Goal: Transaction & Acquisition: Purchase product/service

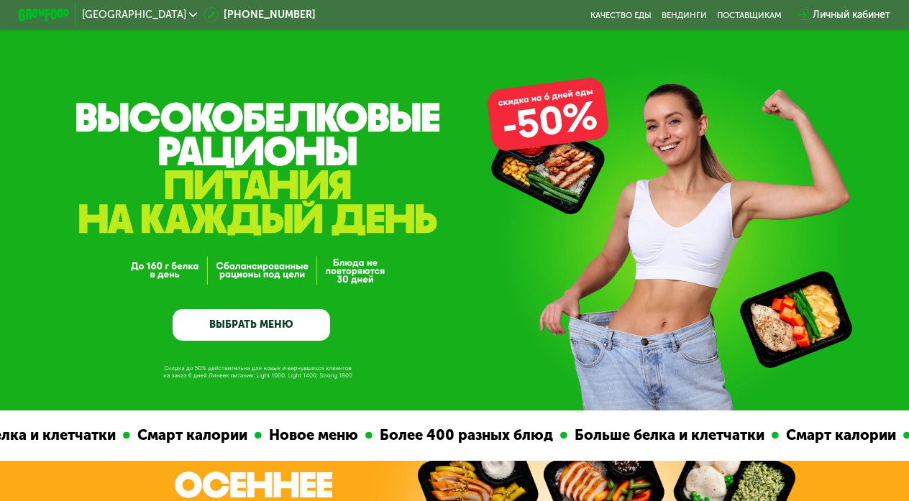
click at [815, 14] on div "Личный кабинет" at bounding box center [852, 14] width 78 height 15
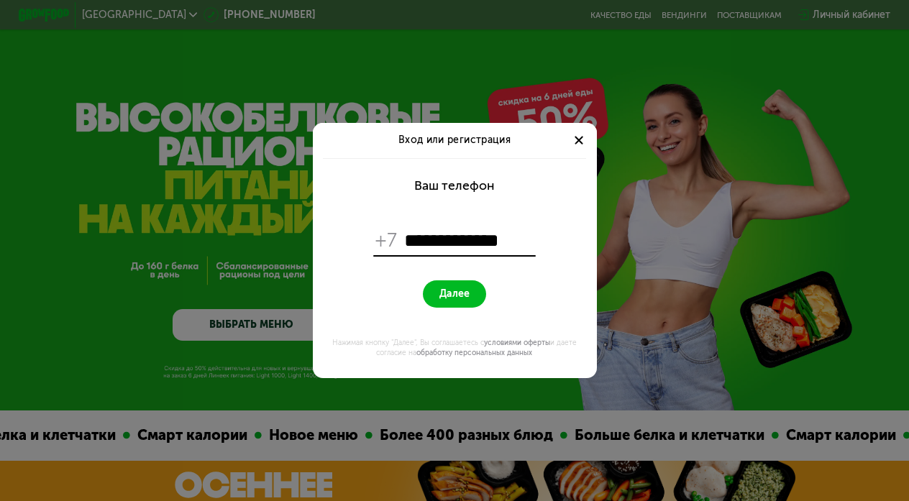
type input "**********"
click at [442, 294] on span "Далее" at bounding box center [455, 294] width 30 height 12
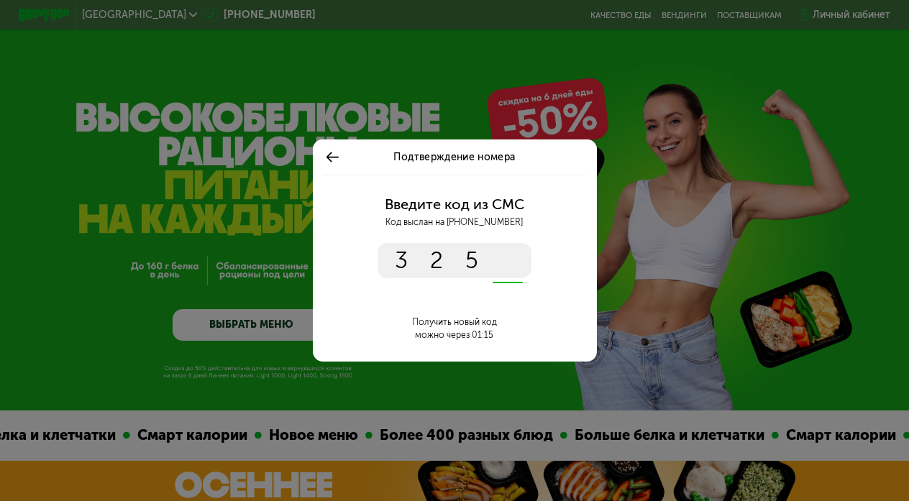
type input "****"
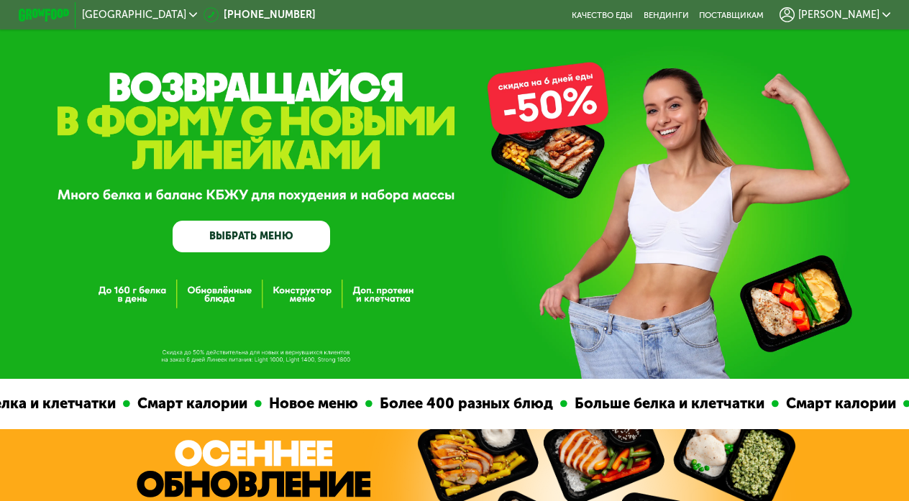
click at [865, 18] on span "[PERSON_NAME]" at bounding box center [838, 15] width 81 height 10
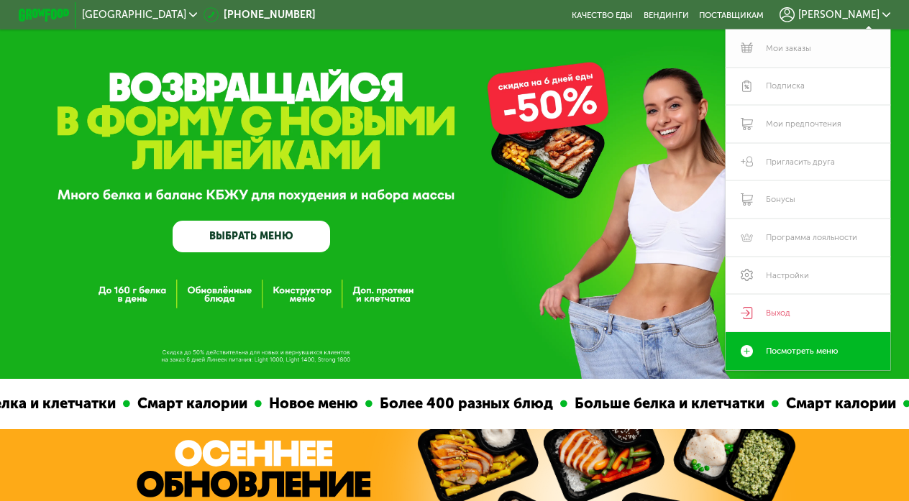
click at [792, 55] on link "Мои заказы" at bounding box center [808, 48] width 164 height 38
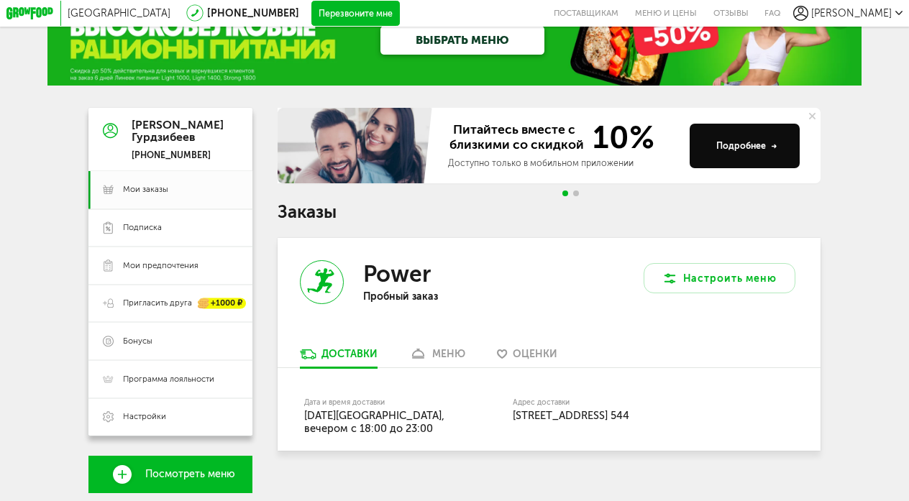
scroll to position [42, 0]
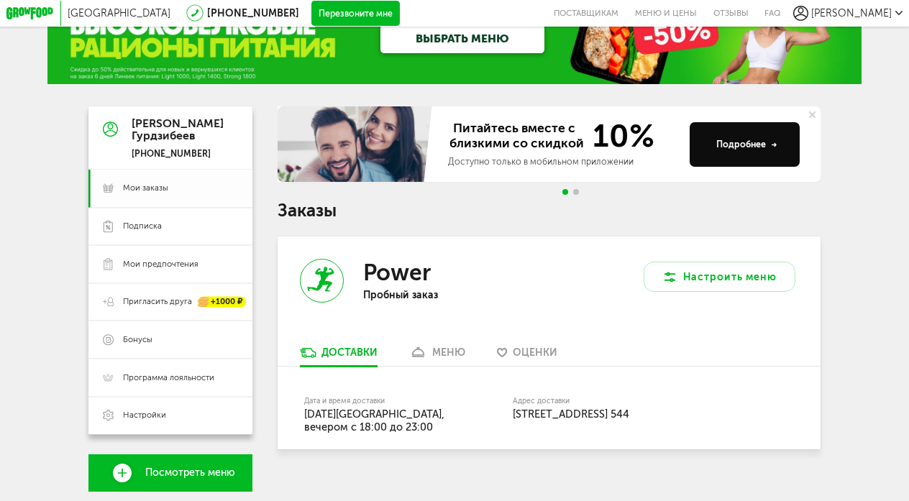
click at [186, 191] on span "Мои заказы" at bounding box center [180, 189] width 115 height 12
click at [403, 398] on div "Дата и время доставки [DATE], вечером c 18:00 до 23:00" at bounding box center [376, 416] width 145 height 37
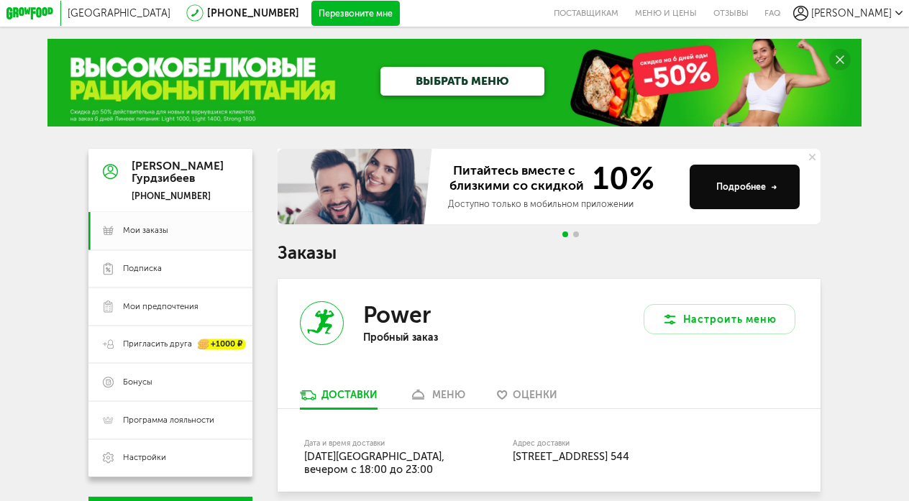
scroll to position [0, 0]
click at [124, 264] on span "Подписка" at bounding box center [142, 269] width 39 height 12
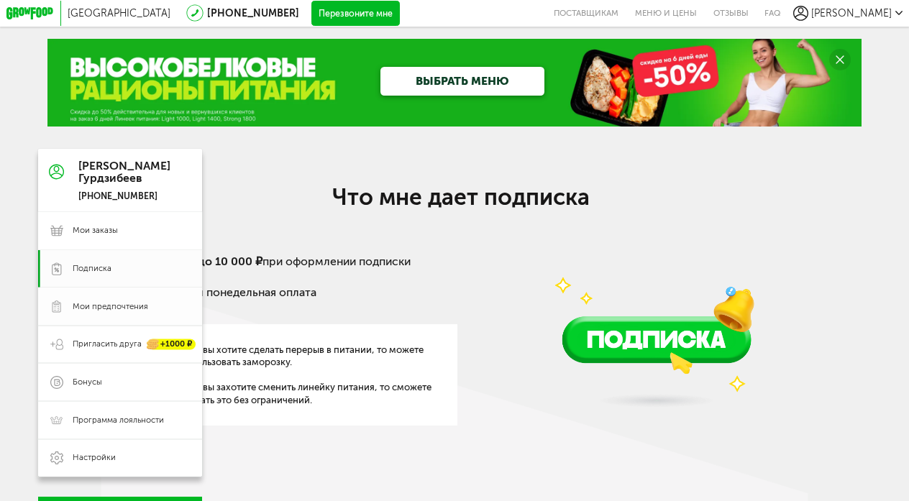
click at [158, 319] on link "Мои предпочтения" at bounding box center [120, 307] width 164 height 38
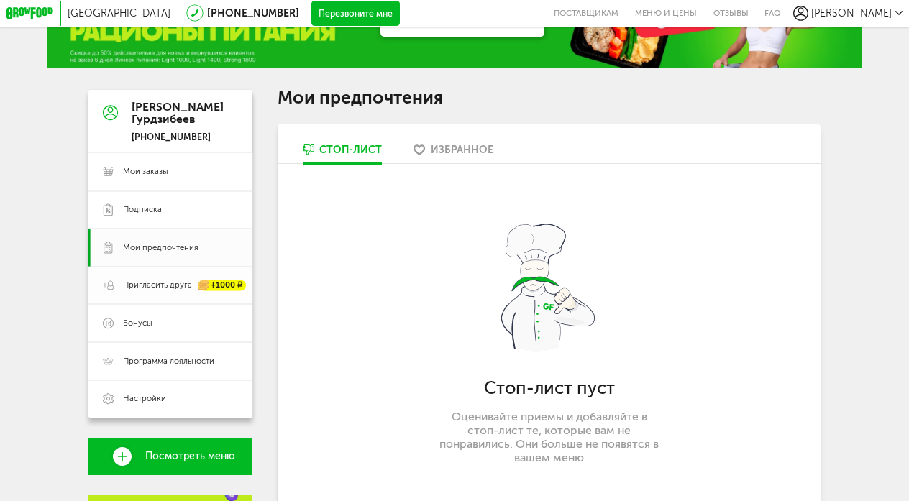
click at [165, 291] on span "Пригласить друга" at bounding box center [157, 286] width 69 height 12
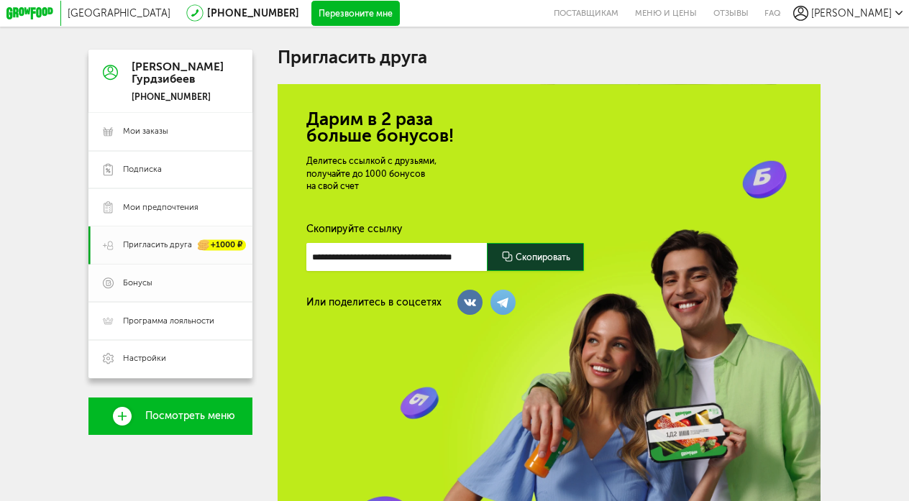
click at [200, 271] on link "Бонусы" at bounding box center [170, 284] width 164 height 38
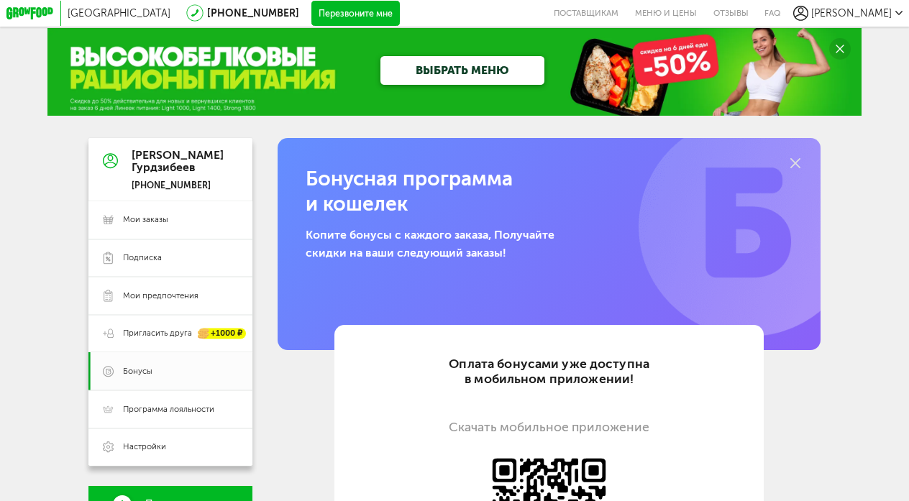
click at [391, 78] on link "ВЫБРАТЬ МЕНЮ" at bounding box center [463, 70] width 164 height 29
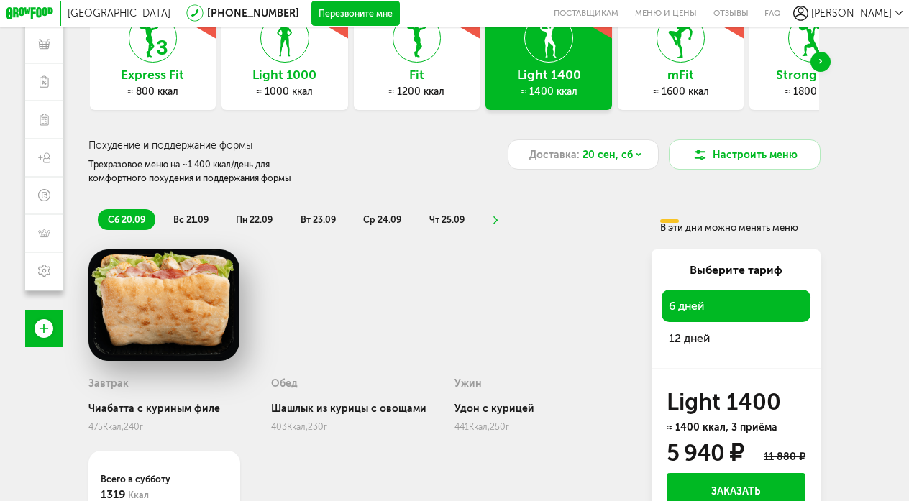
scroll to position [78, 0]
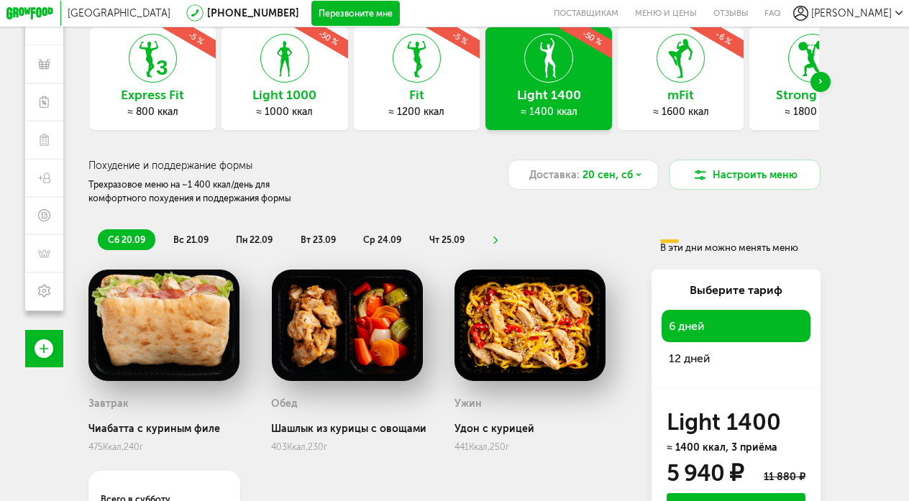
click at [423, 122] on div "Fit ≈ 1200 ккал -5 %" at bounding box center [417, 78] width 127 height 103
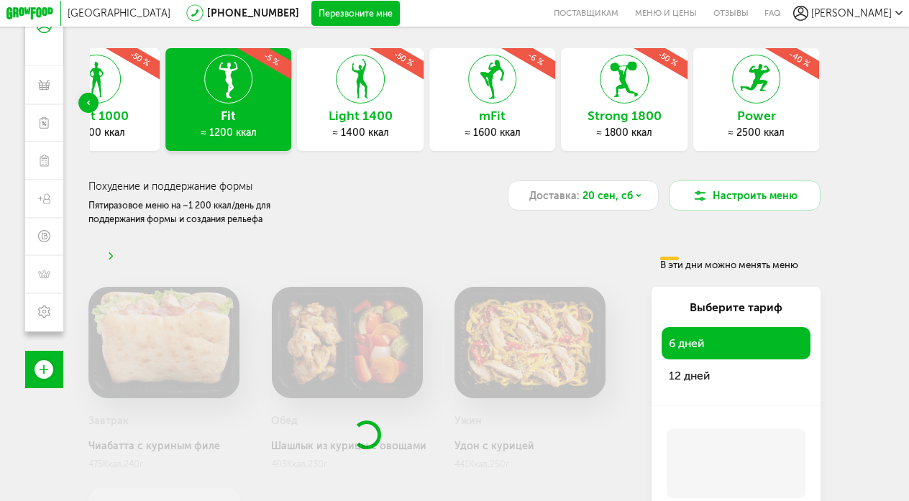
scroll to position [57, 0]
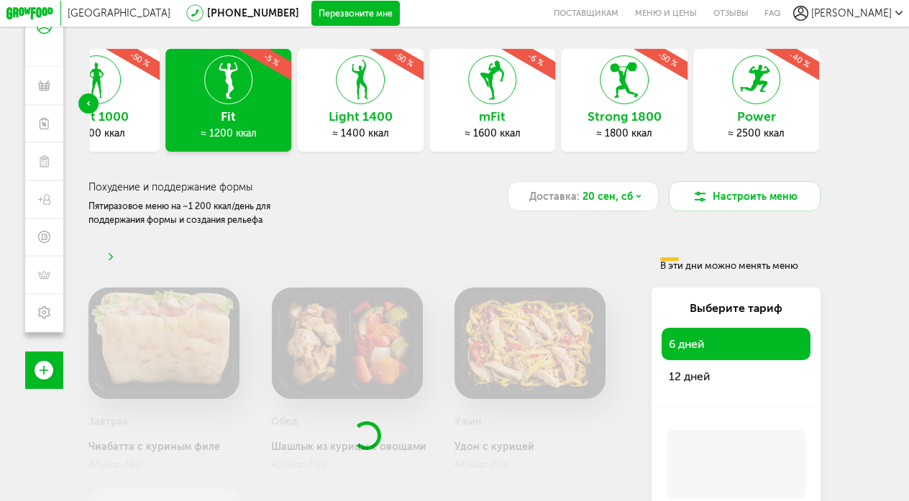
click at [395, 116] on div "Express Fit ≈ 800 ккал -5 % Light 1000 ≈ 1000 ккал -50 % Fit ≈ 1200 ккал -5 % L…" at bounding box center [454, 103] width 732 height 109
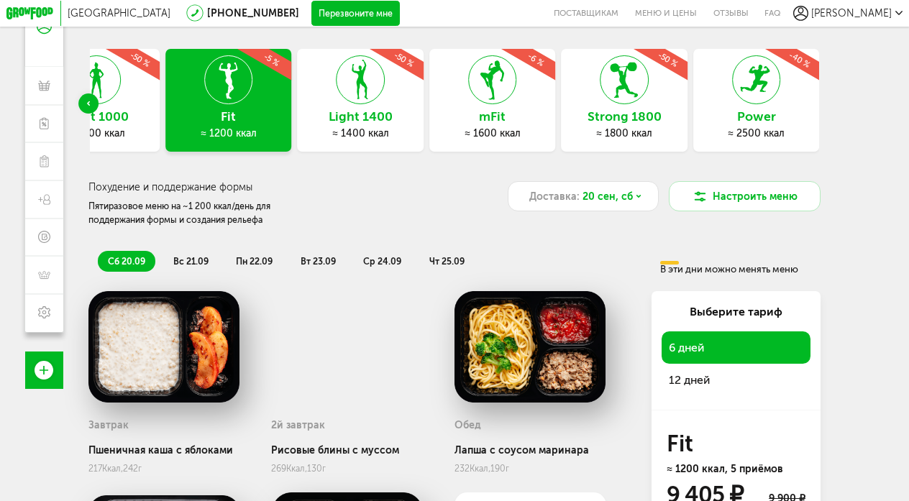
click at [399, 122] on h3 "Light 1400" at bounding box center [360, 117] width 127 height 14
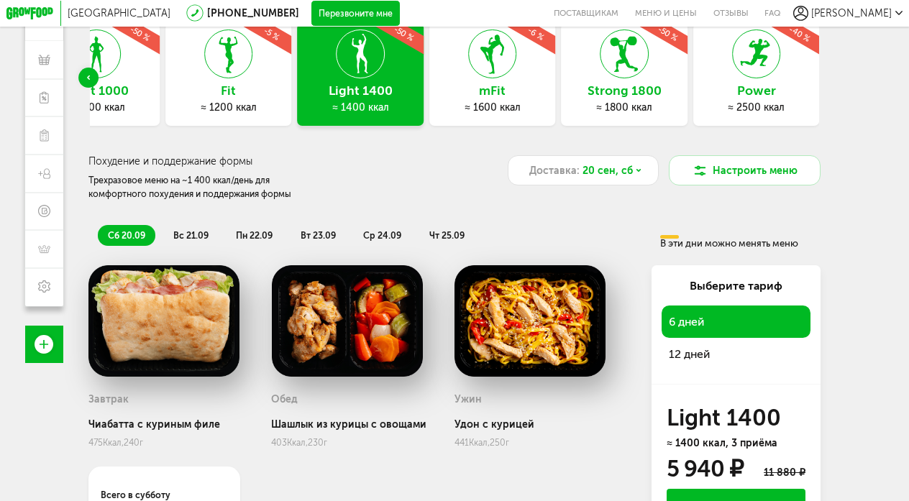
scroll to position [87, 0]
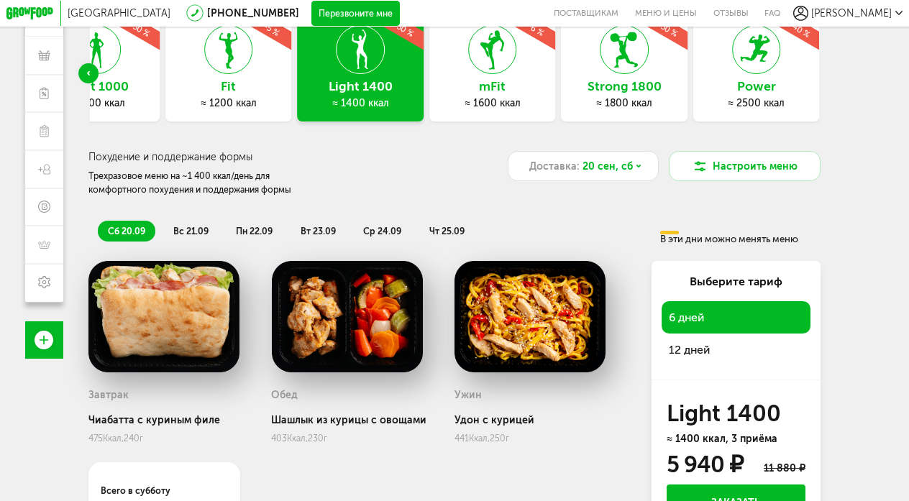
click at [688, 355] on span "12 дней" at bounding box center [736, 351] width 134 height 18
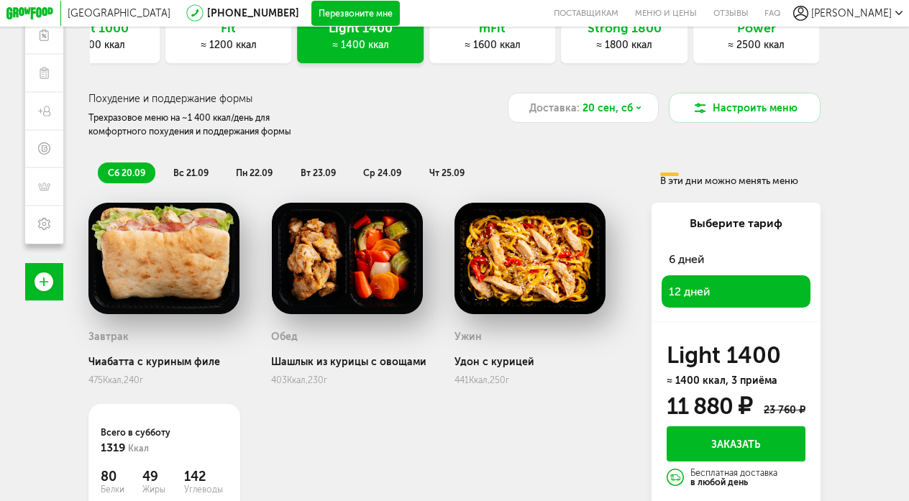
scroll to position [154, 0]
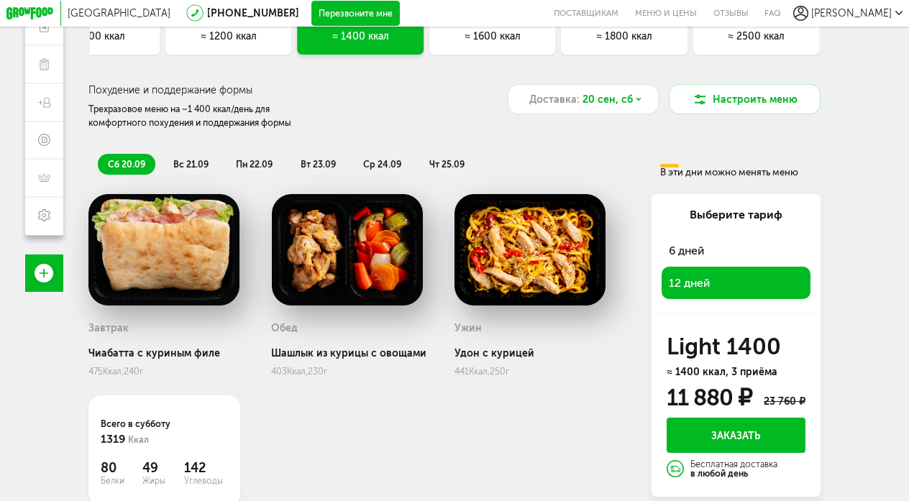
click at [683, 243] on span "6 дней" at bounding box center [736, 251] width 134 height 18
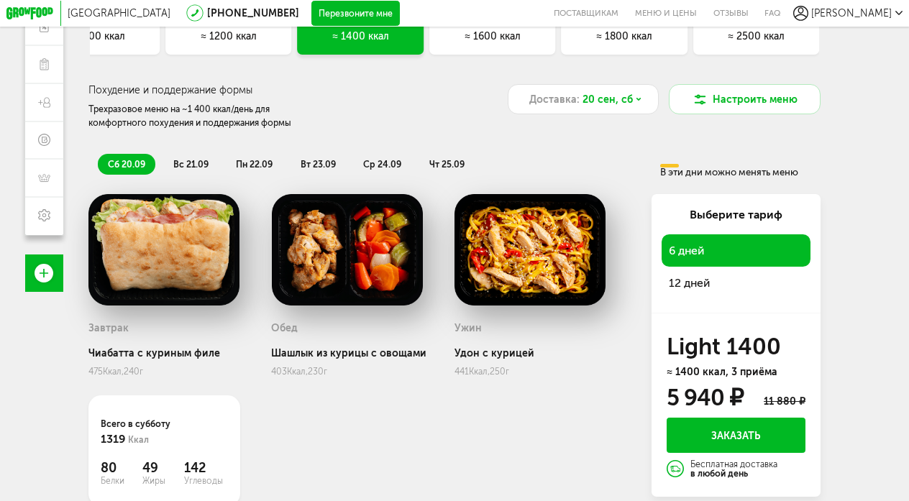
click at [686, 275] on span "12 дней" at bounding box center [736, 284] width 134 height 18
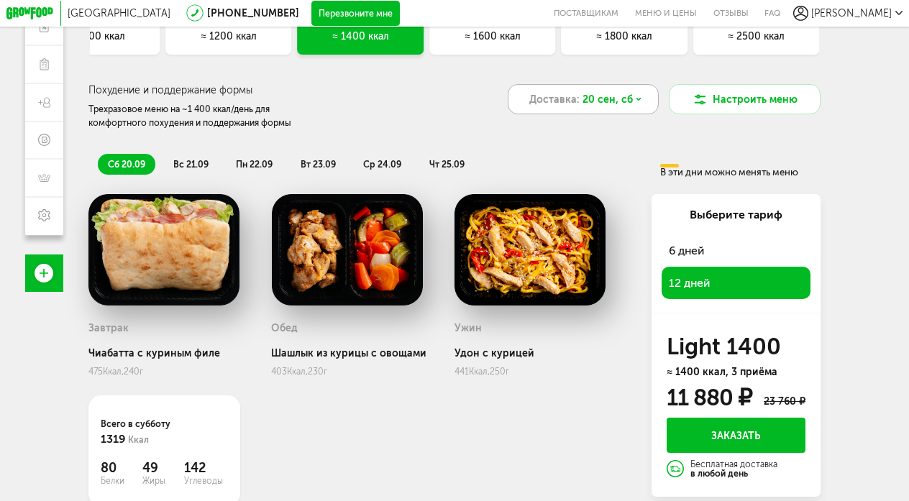
click at [599, 106] on span "20 сен, сб" at bounding box center [608, 99] width 50 height 15
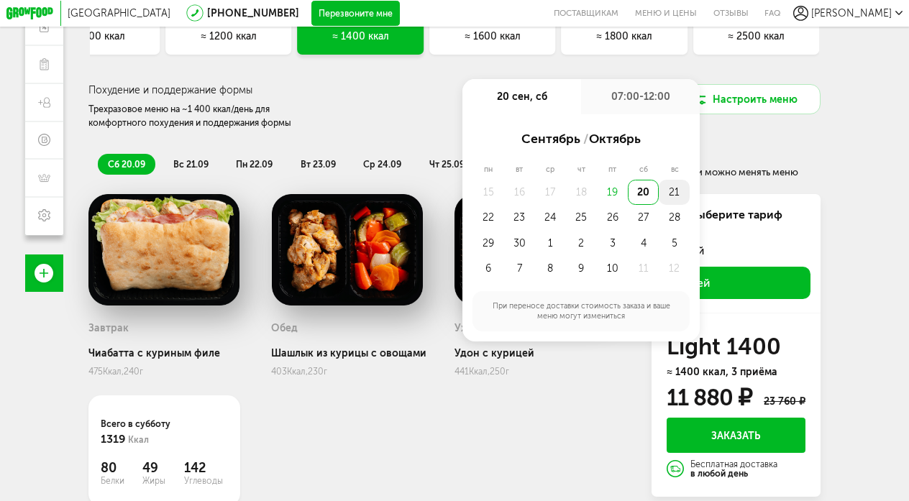
click at [668, 187] on div "21" at bounding box center [674, 192] width 31 height 25
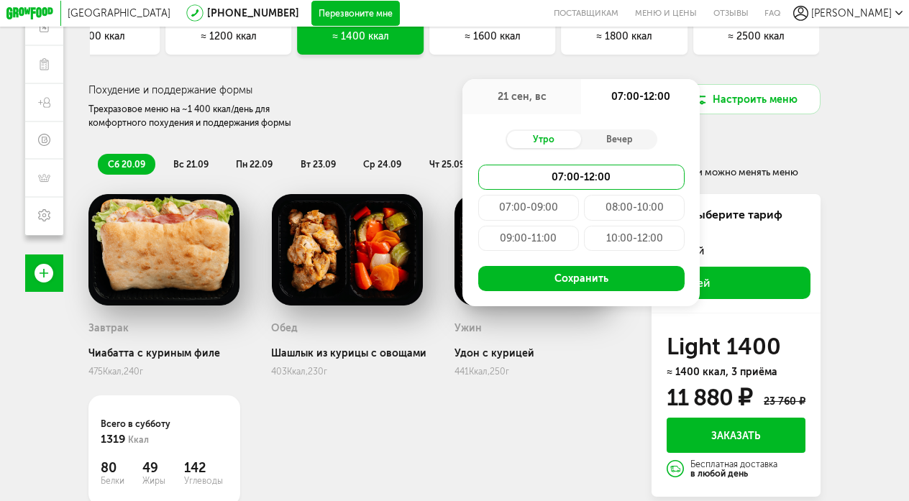
click at [490, 114] on div "Утро Вечер 07:00-12:00 07:00-09:00 08:00-10:00 09:00-11:00 10:00-12:00 Сохранить" at bounding box center [581, 210] width 237 height 192
click at [442, 111] on div "Похудение и поддержание формы Трехразовое меню на ~1 400 ккал/день для комфортн…" at bounding box center [281, 106] width 386 height 45
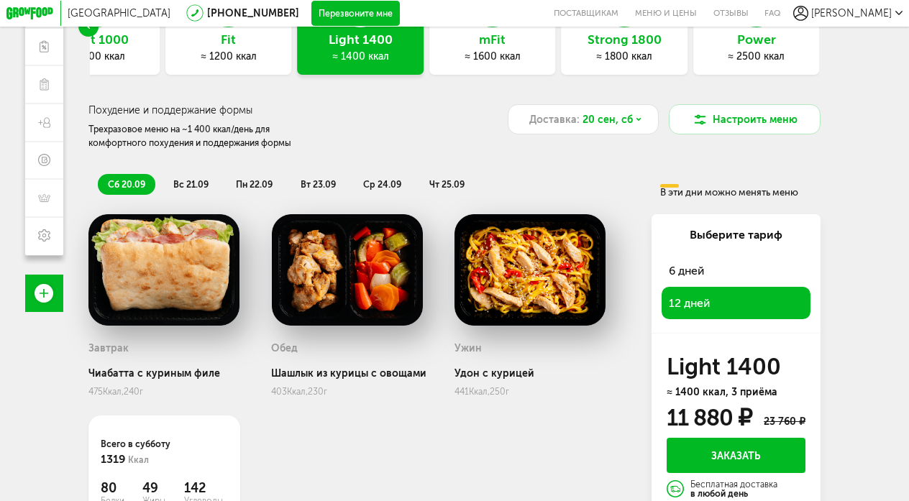
scroll to position [132, 0]
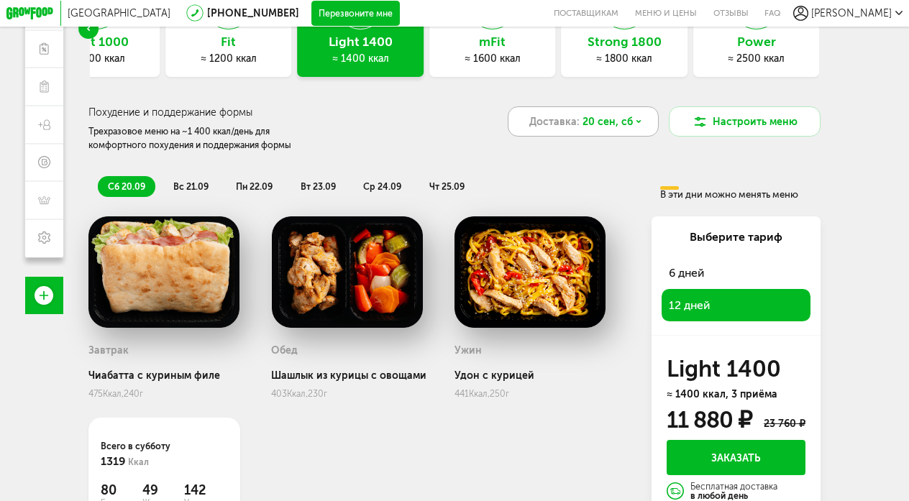
click at [554, 122] on span "Доставка:" at bounding box center [554, 121] width 50 height 15
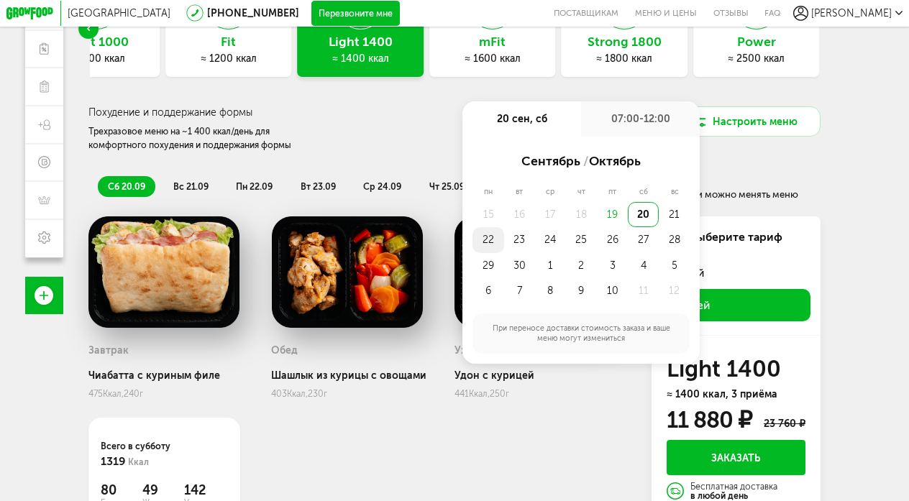
click at [480, 238] on div "22" at bounding box center [488, 239] width 31 height 25
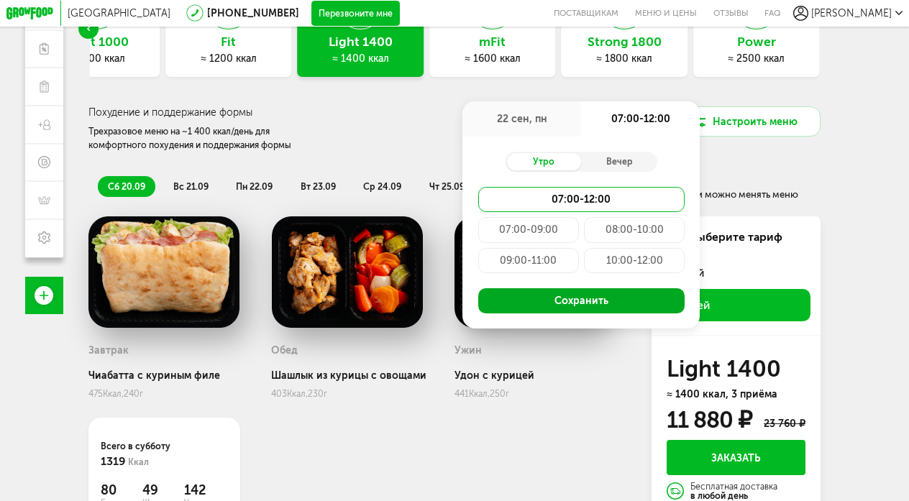
click at [549, 304] on button "Сохранить" at bounding box center [581, 300] width 207 height 25
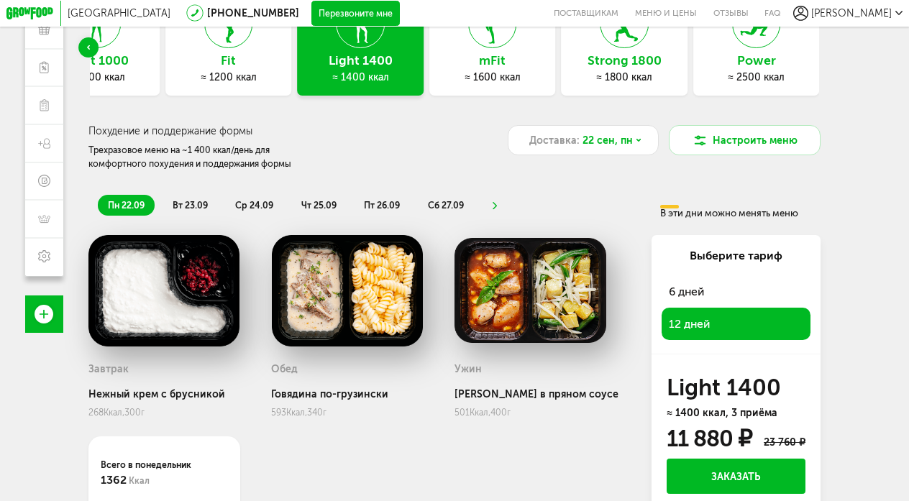
scroll to position [111, 0]
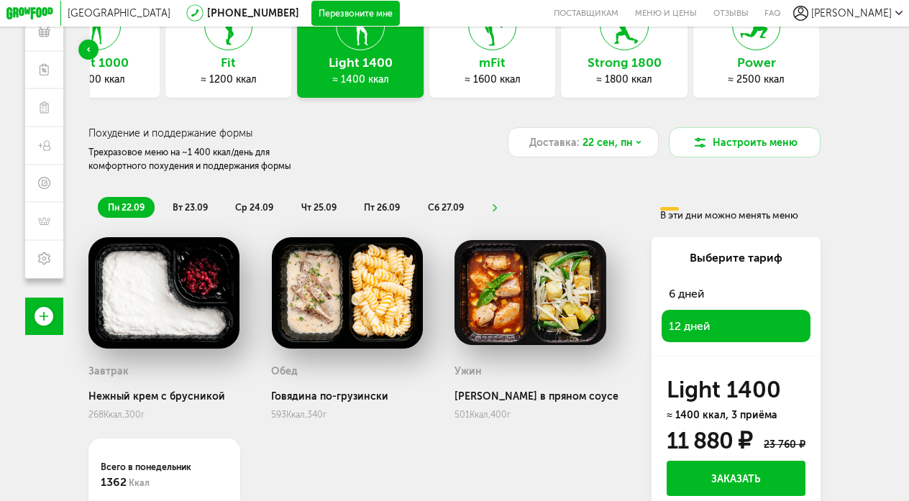
click at [474, 68] on h3 "mFit" at bounding box center [492, 63] width 127 height 14
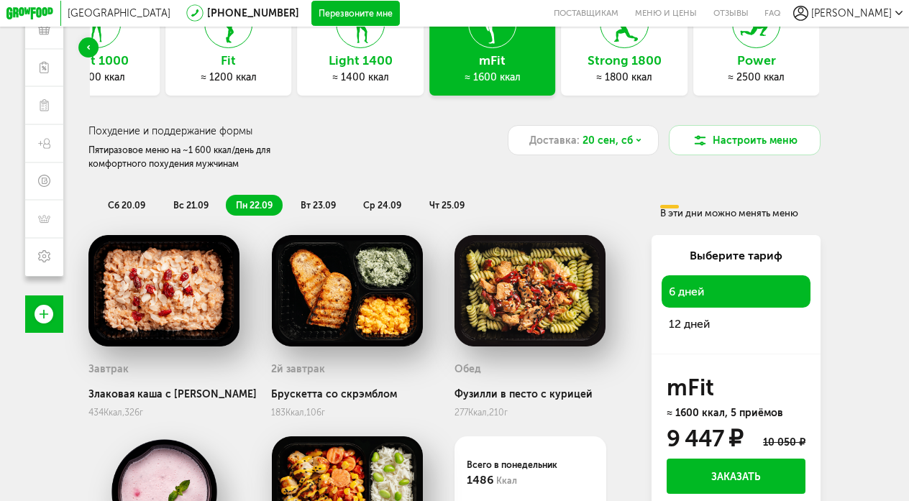
scroll to position [73, 0]
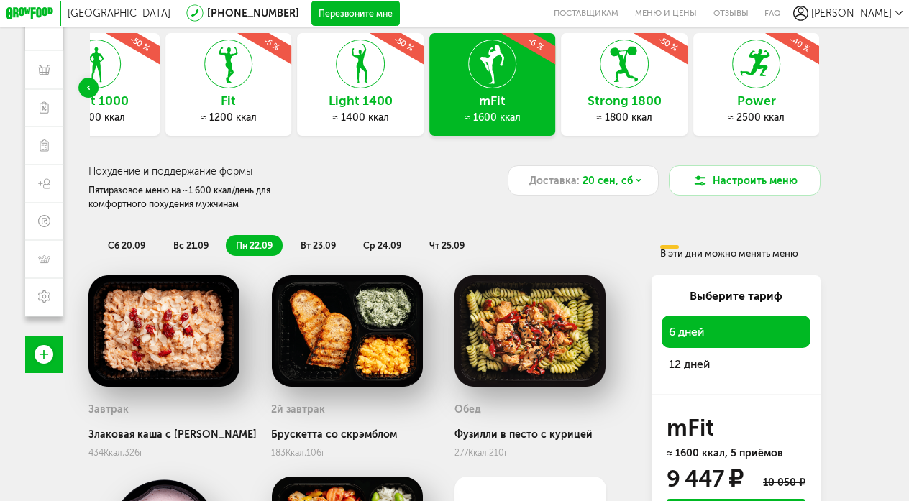
click at [141, 242] on span "сб 20.09" at bounding box center [126, 245] width 37 height 11
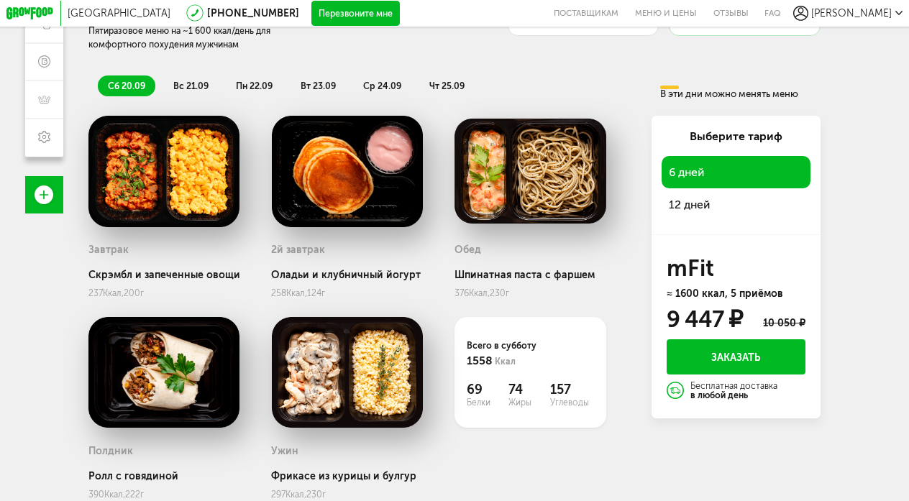
scroll to position [217, 0]
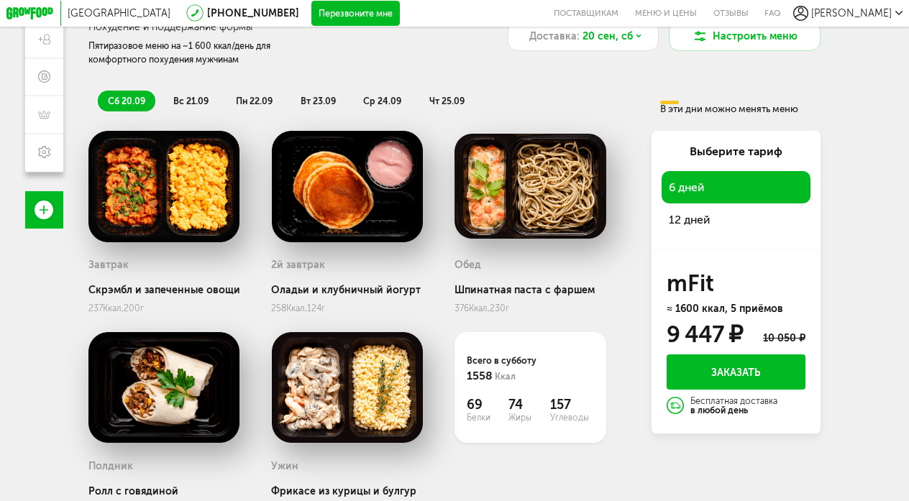
click at [727, 212] on span "12 дней" at bounding box center [736, 220] width 134 height 18
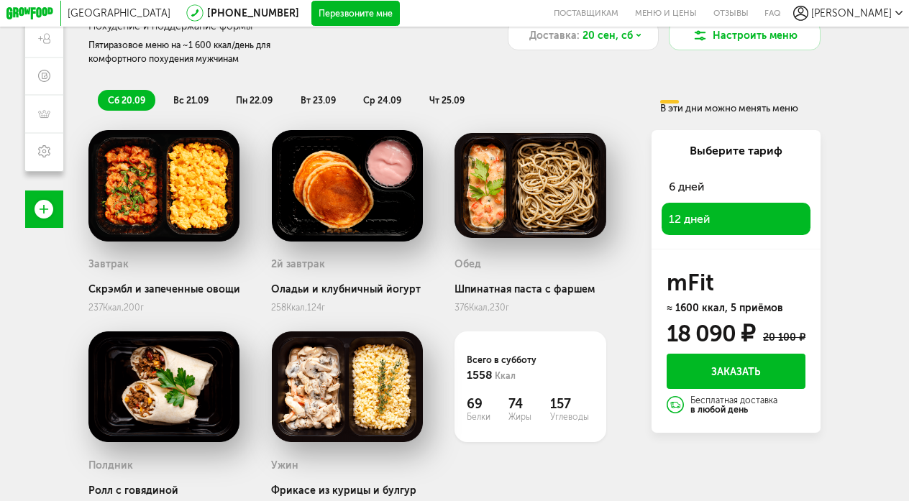
scroll to position [213, 0]
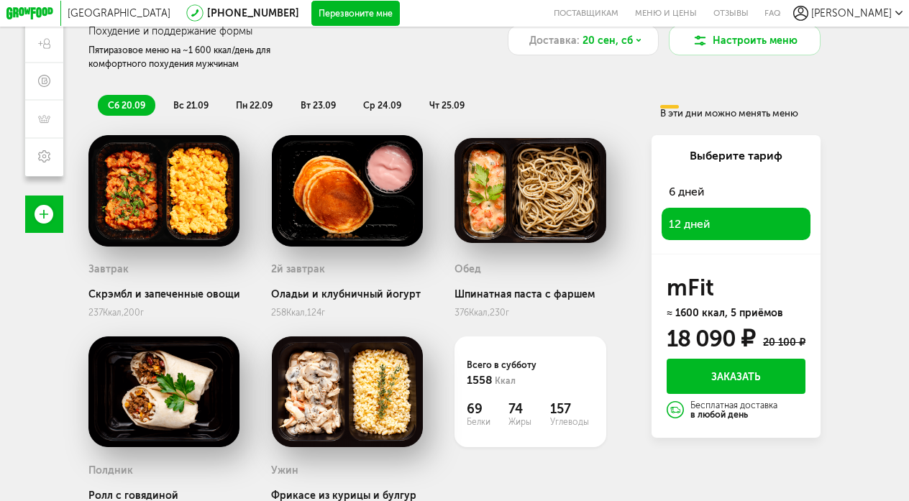
click at [181, 108] on span "вс 21.09" at bounding box center [190, 105] width 35 height 11
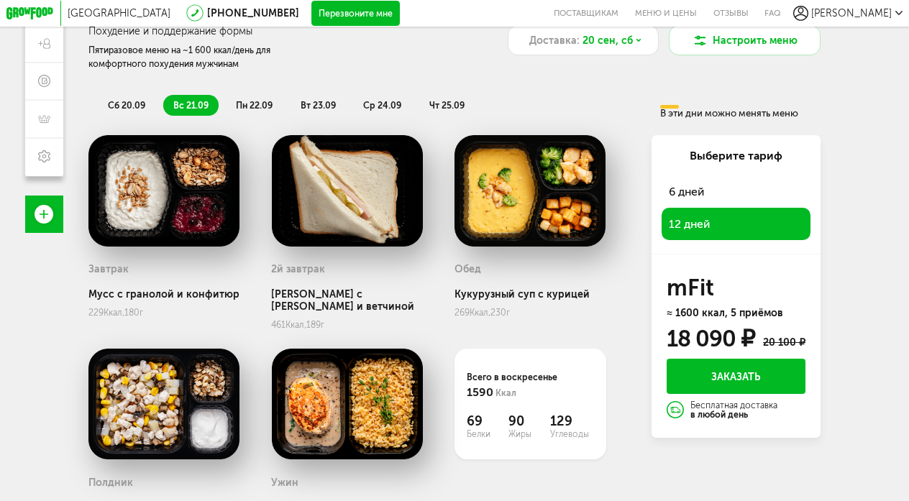
click at [254, 103] on span "пн 22.09" at bounding box center [254, 105] width 37 height 11
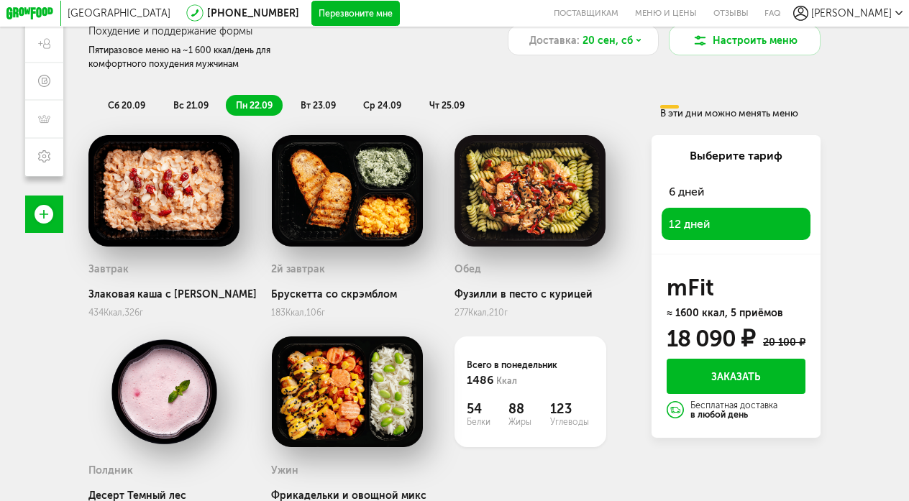
click at [310, 103] on span "вт 23.09" at bounding box center [318, 105] width 35 height 11
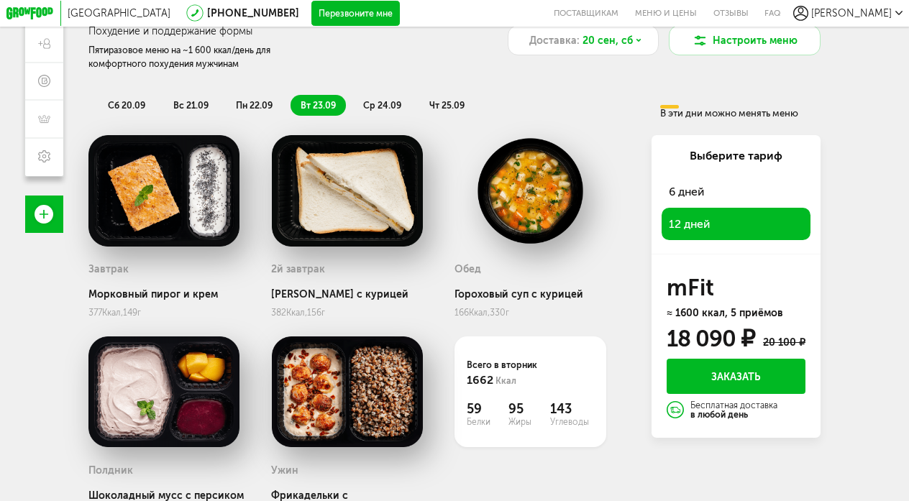
click at [383, 105] on span "ср 24.09" at bounding box center [382, 105] width 38 height 11
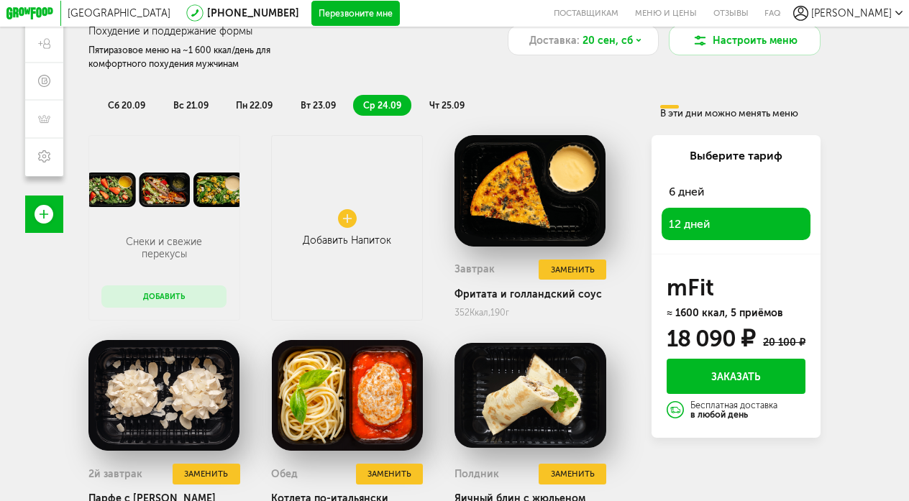
click at [437, 105] on span "чт 25.09" at bounding box center [446, 105] width 35 height 11
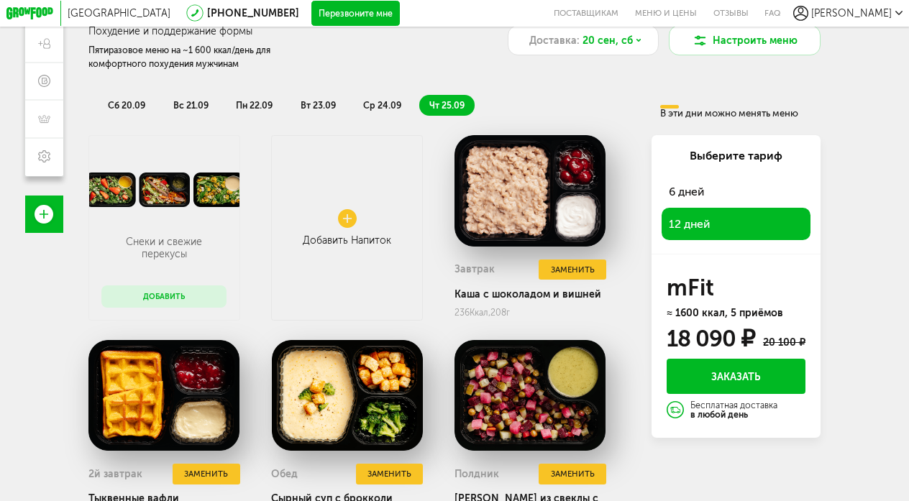
click at [345, 225] on use at bounding box center [347, 218] width 19 height 19
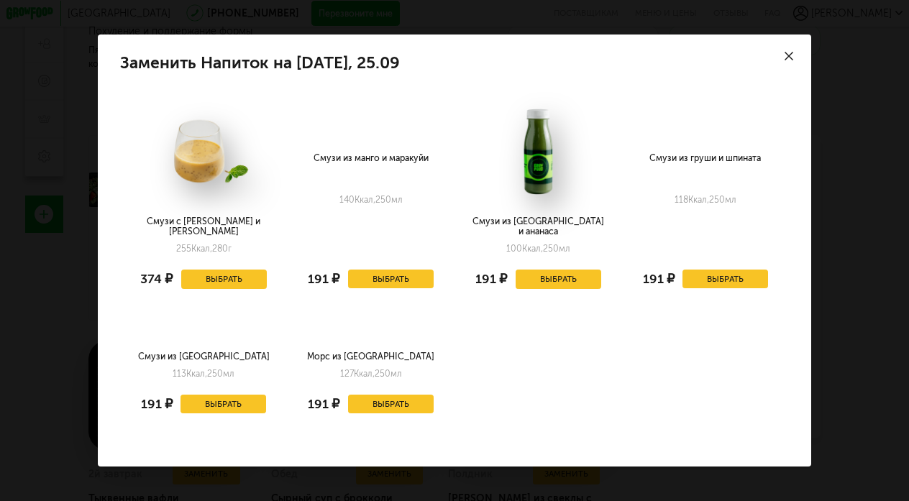
scroll to position [9, 0]
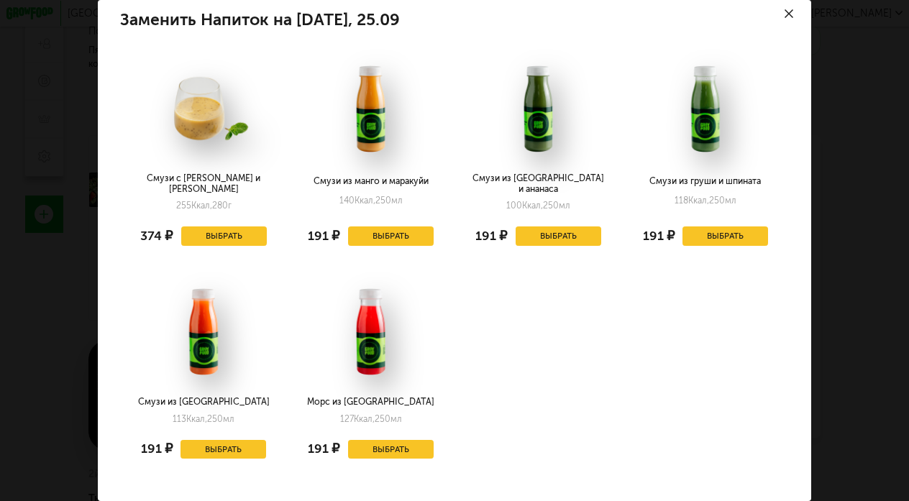
click at [88, 270] on div "Заменить Напиток на [DATE], 25.09 Смузи с манго и маракуйей 255 Ккал, 280 г 374…" at bounding box center [454, 250] width 909 height 501
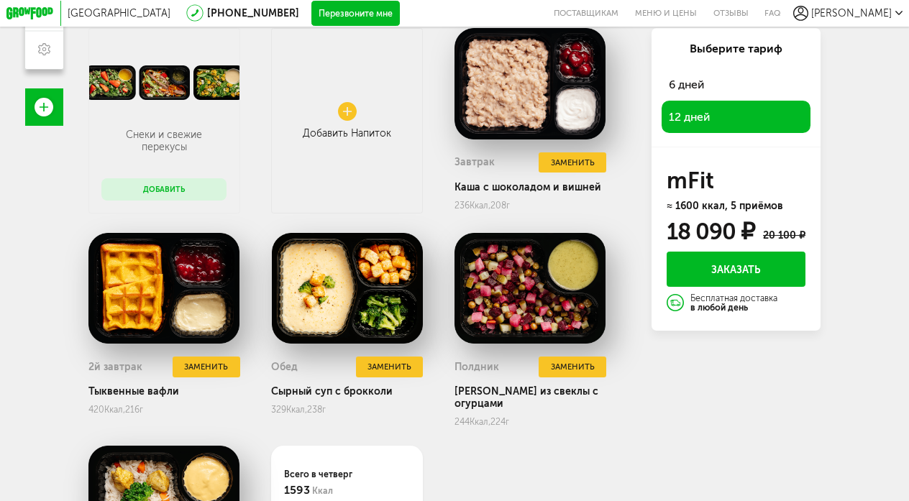
scroll to position [202, 0]
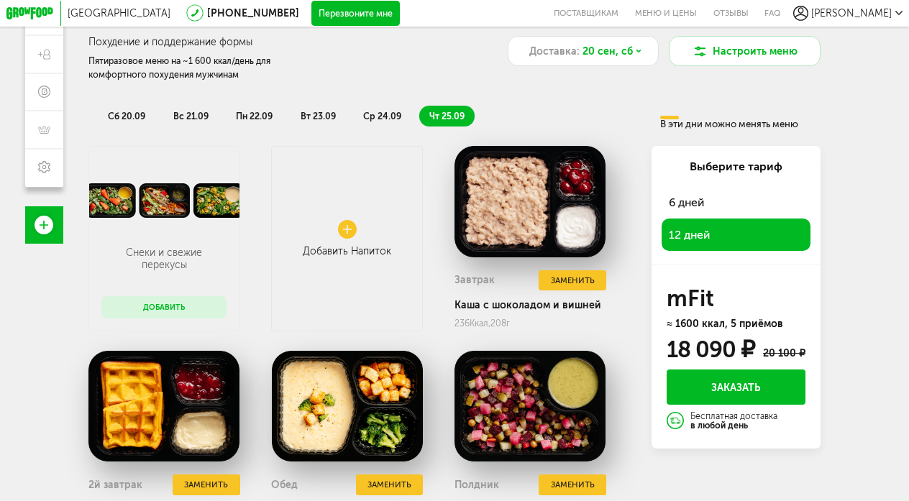
click at [401, 117] on span "ср 24.09" at bounding box center [382, 116] width 38 height 11
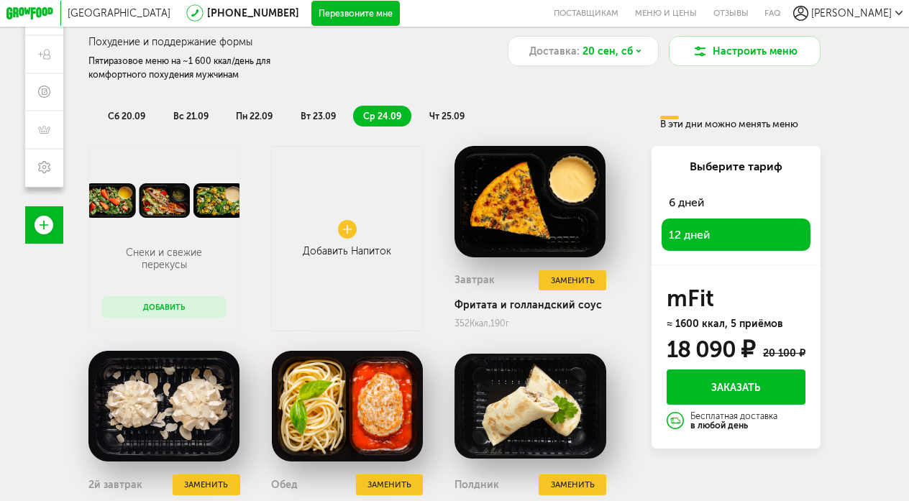
click at [135, 114] on span "сб 20.09" at bounding box center [126, 116] width 37 height 11
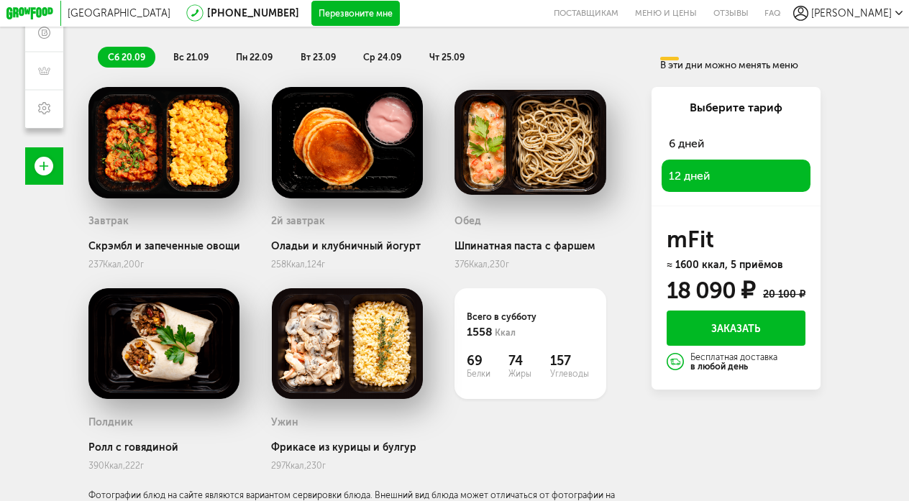
scroll to position [261, 0]
click at [193, 62] on li "вс 21.09" at bounding box center [190, 57] width 55 height 21
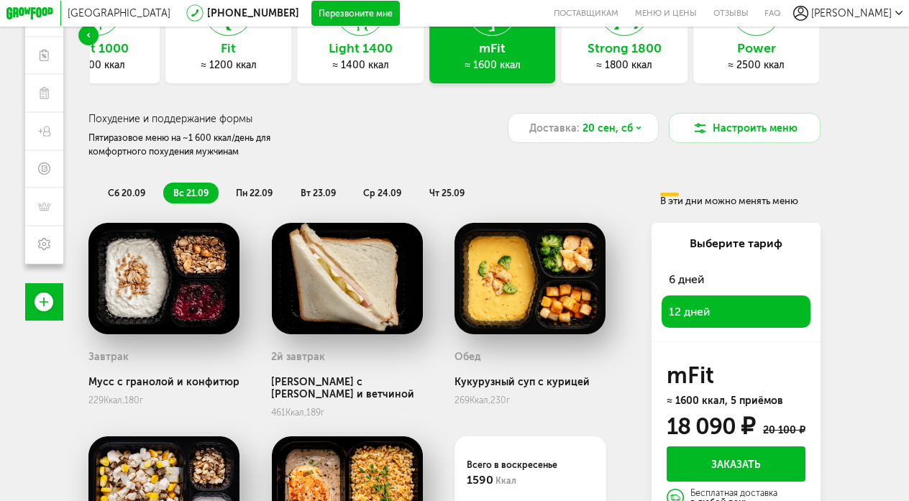
scroll to position [103, 0]
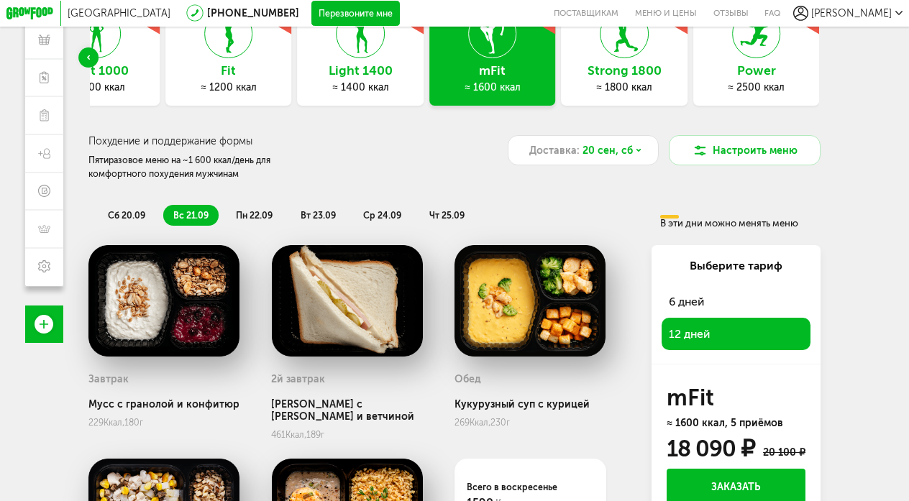
click at [606, 91] on div "≈ 1800 ккал" at bounding box center [625, 87] width 127 height 12
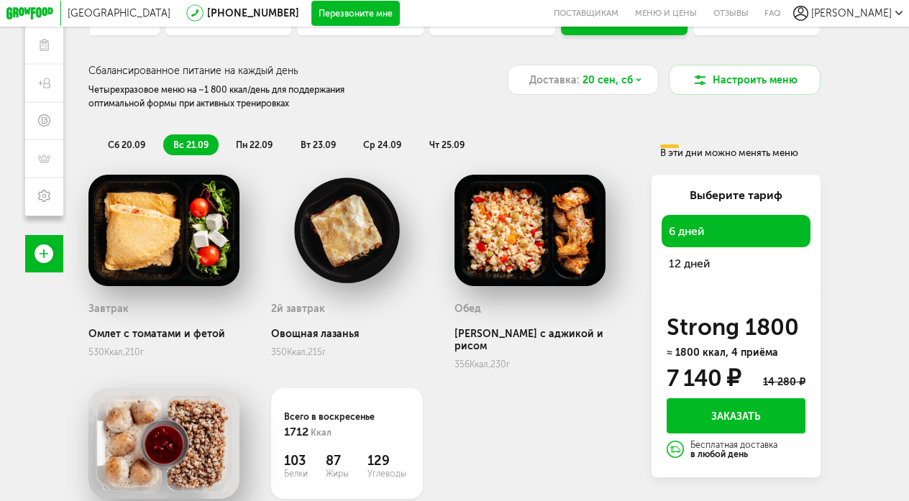
scroll to position [83, 0]
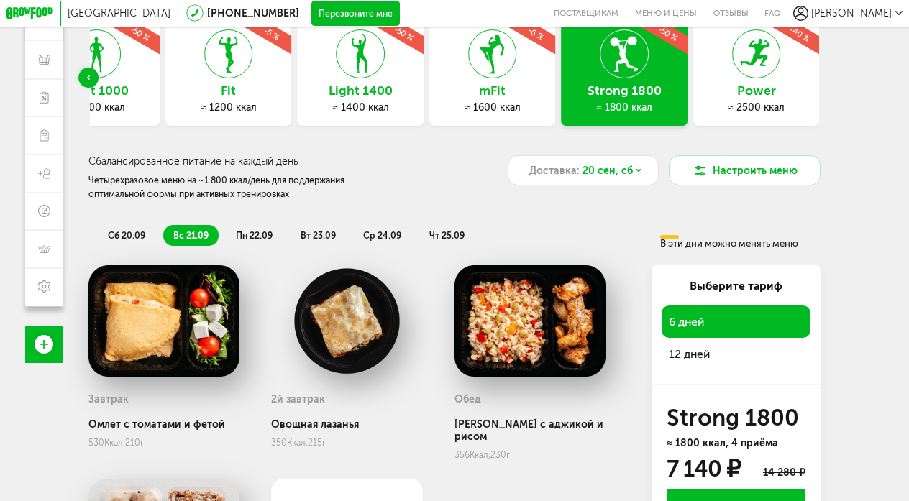
click at [732, 67] on div at bounding box center [756, 53] width 49 height 49
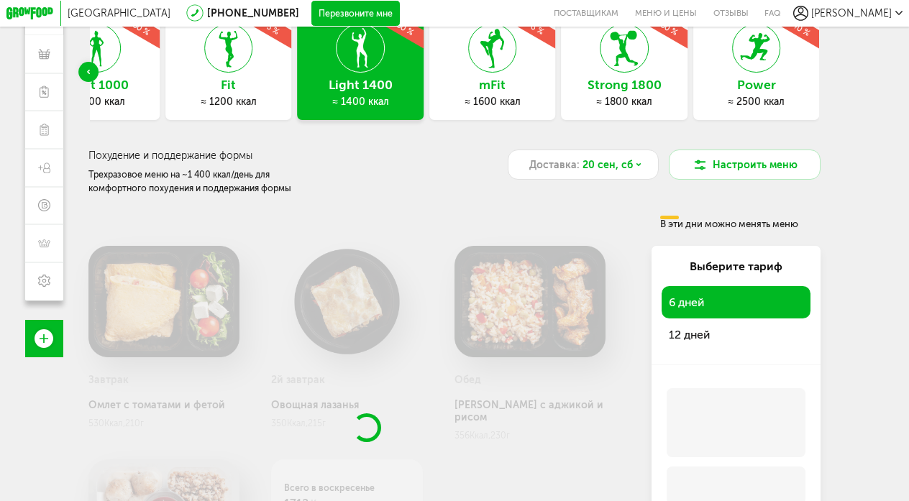
scroll to position [91, 0]
